Goal: Answer question/provide support

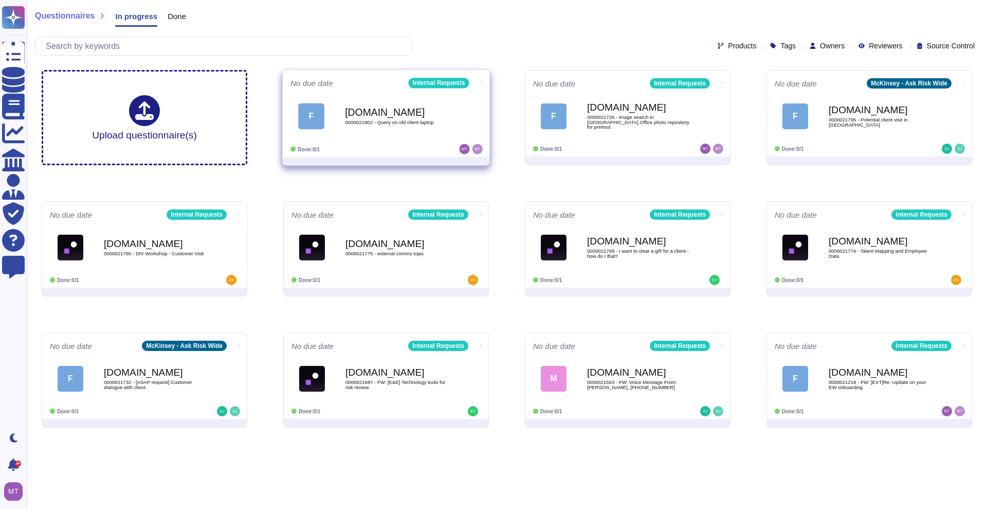
click at [380, 107] on b "[DOMAIN_NAME]" at bounding box center [397, 112] width 104 height 10
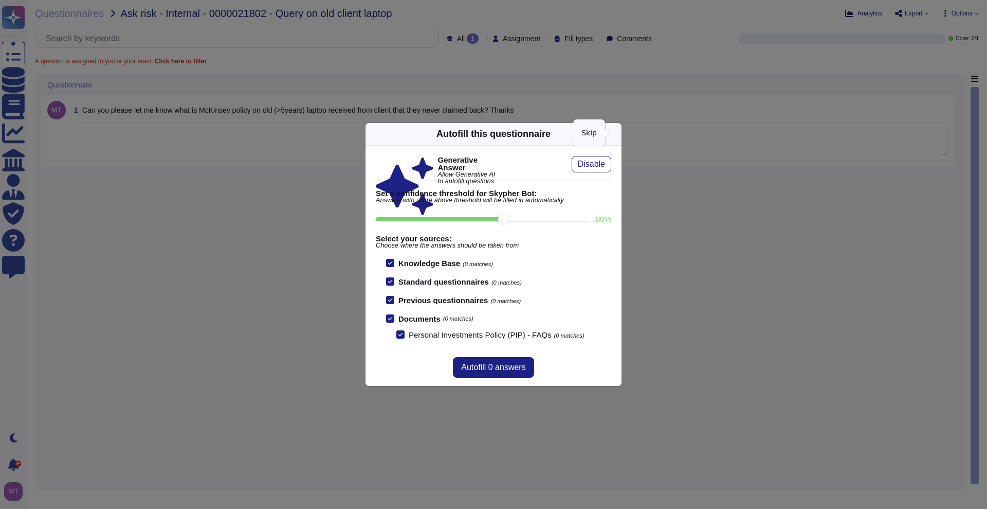
click at [616, 134] on icon at bounding box center [616, 134] width 0 height 0
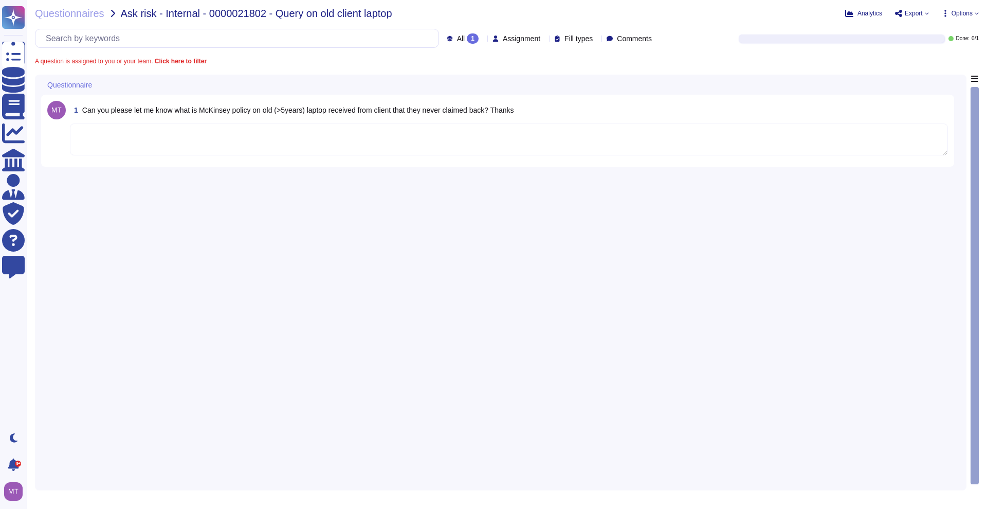
click at [241, 201] on div "1 Can you please let me know what is McKinsey policy on old (>5years) laptop re…" at bounding box center [500, 279] width 919 height 409
click at [274, 135] on textarea at bounding box center [509, 139] width 878 height 32
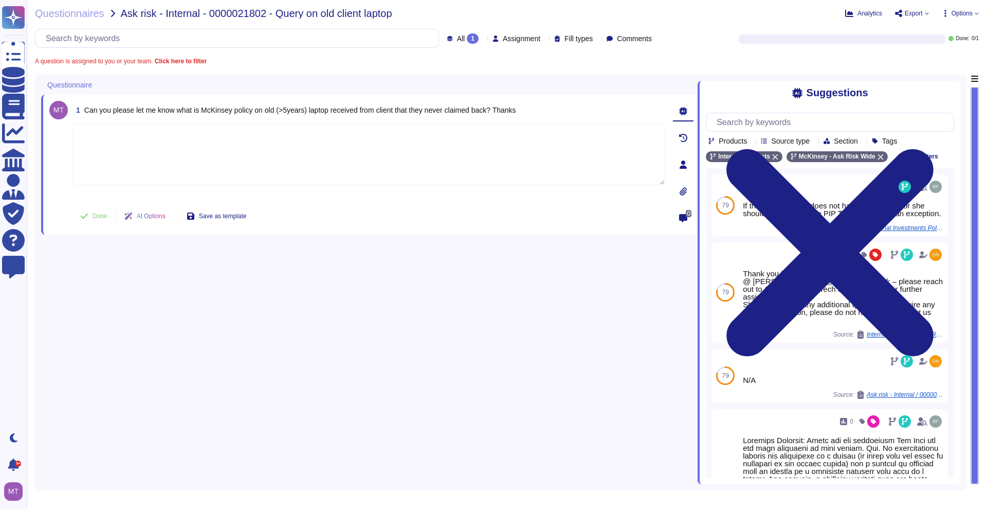
click at [519, 349] on div "1 Can you please let me know what is McKinsey policy on old (>5years) laptop re…" at bounding box center [369, 279] width 657 height 409
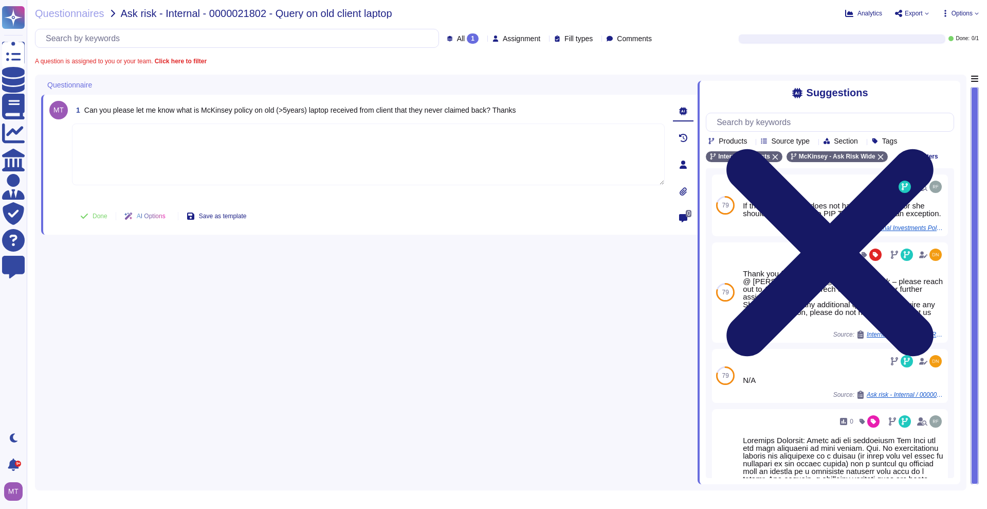
click at [934, 149] on icon at bounding box center [830, 252] width 207 height 207
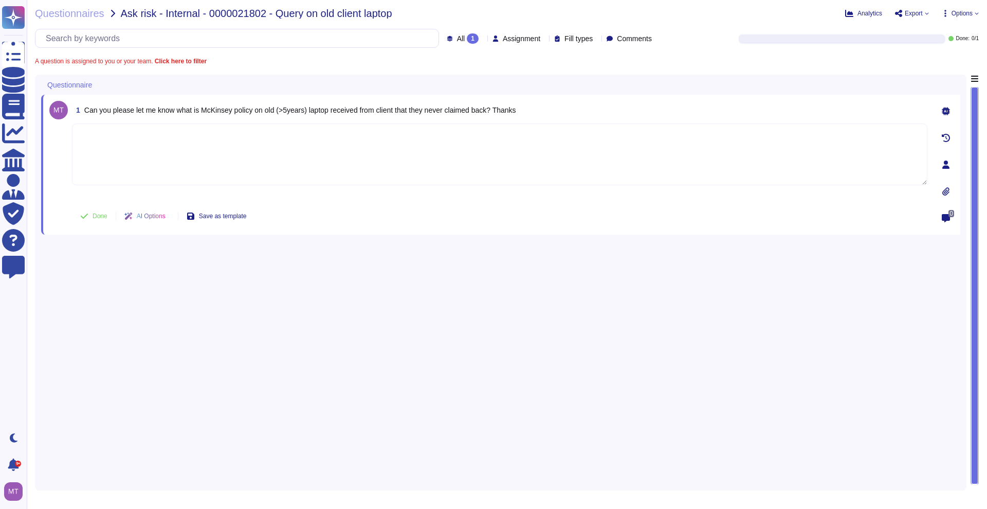
click at [320, 283] on div "1 Can you please let me know what is McKinsey policy on old (>5years) laptop re…" at bounding box center [500, 279] width 919 height 409
